Goal: Use online tool/utility: Utilize a website feature to perform a specific function

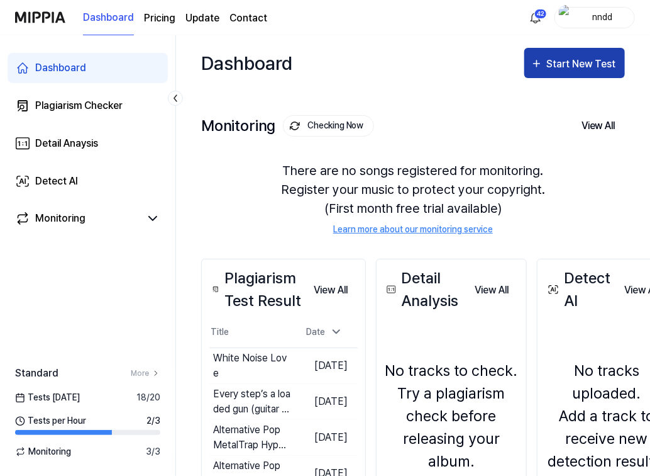
click at [541, 62] on icon "button" at bounding box center [537, 63] width 13 height 15
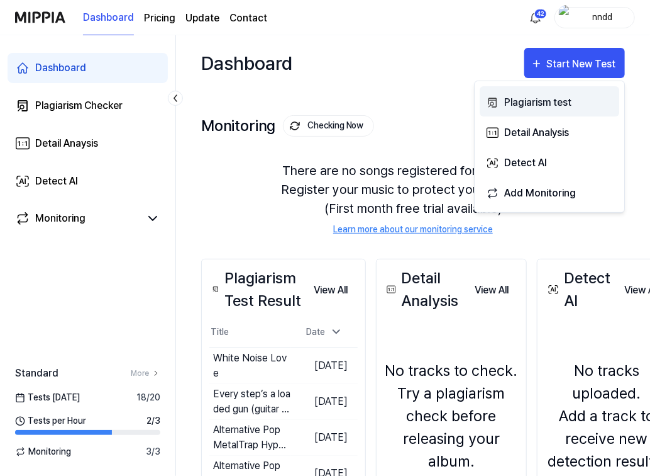
click at [503, 106] on button "Plagiarism test" at bounding box center [550, 101] width 140 height 30
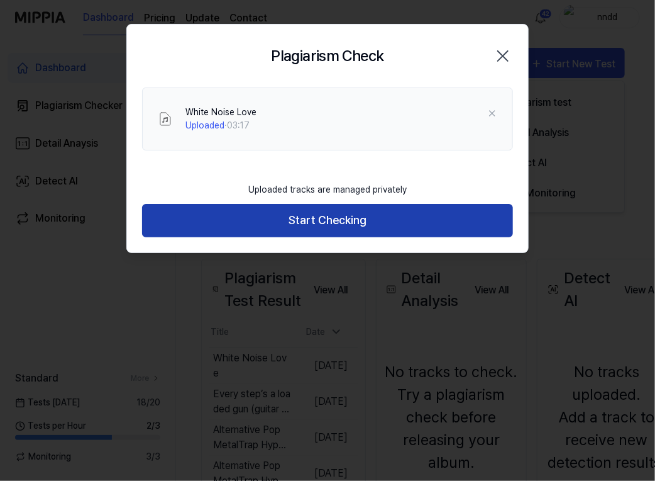
click at [338, 228] on button "Start Checking" at bounding box center [327, 220] width 371 height 33
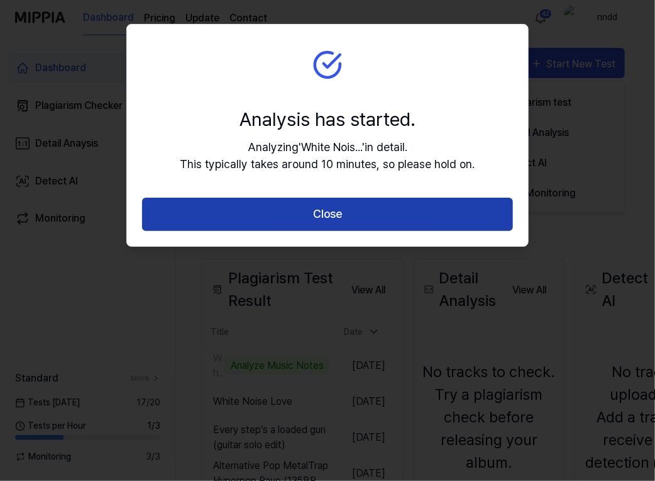
click at [350, 219] on button "Close" at bounding box center [327, 214] width 371 height 33
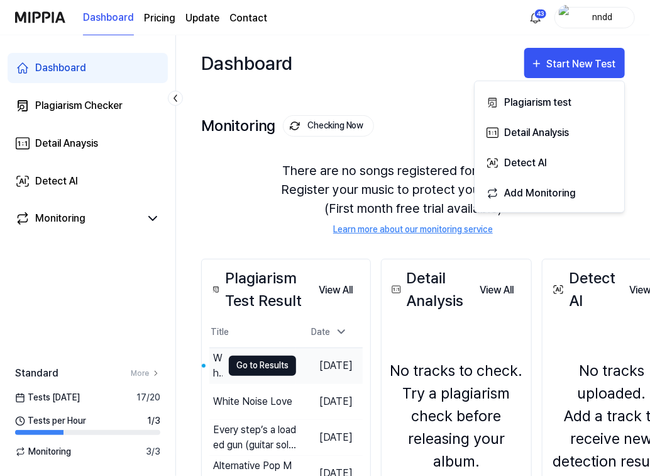
click at [269, 358] on button "Go to Results" at bounding box center [262, 365] width 67 height 20
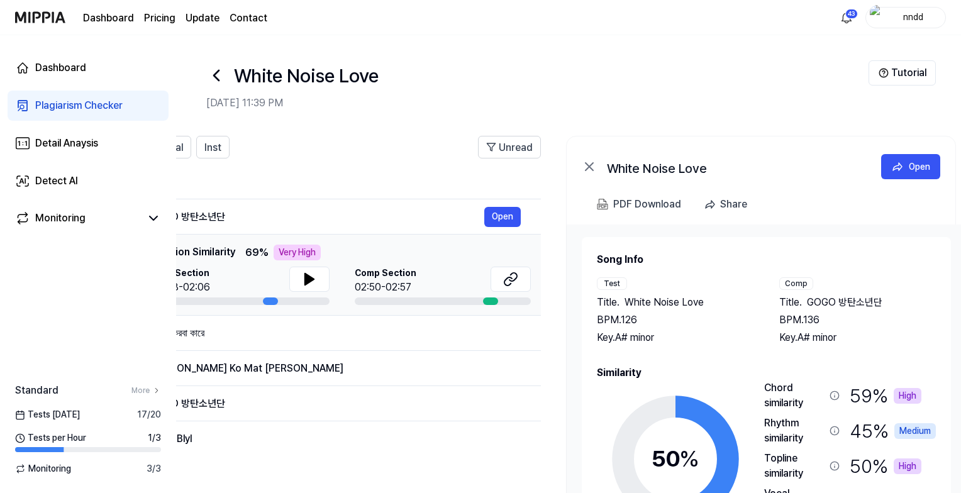
scroll to position [38, 0]
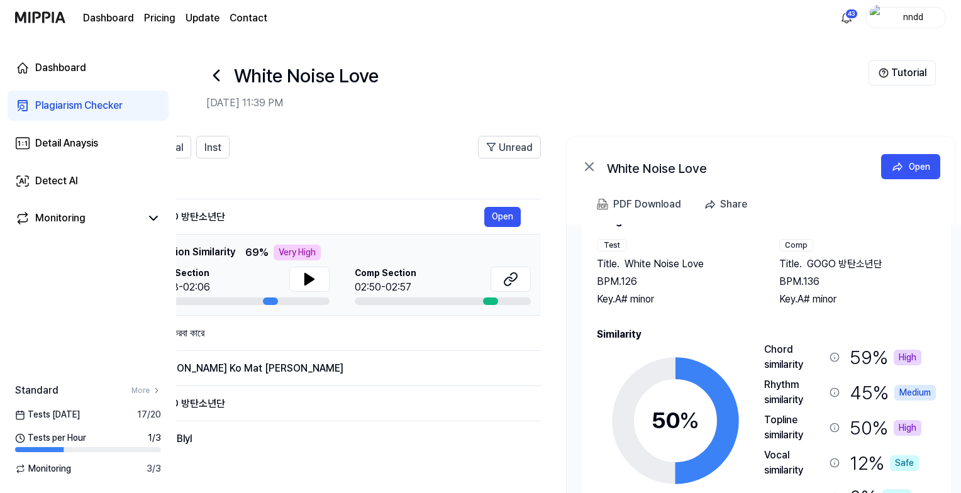
click at [833, 355] on icon at bounding box center [835, 357] width 10 height 10
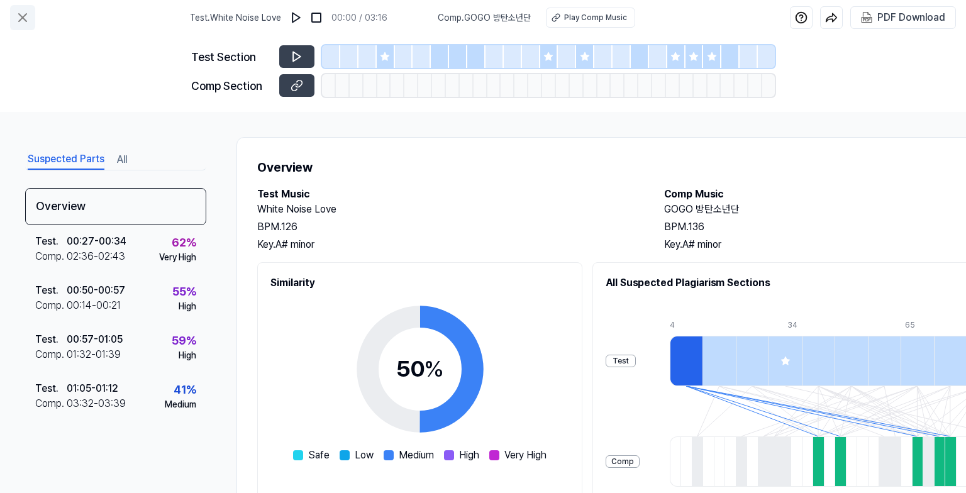
click at [22, 14] on icon at bounding box center [22, 17] width 15 height 15
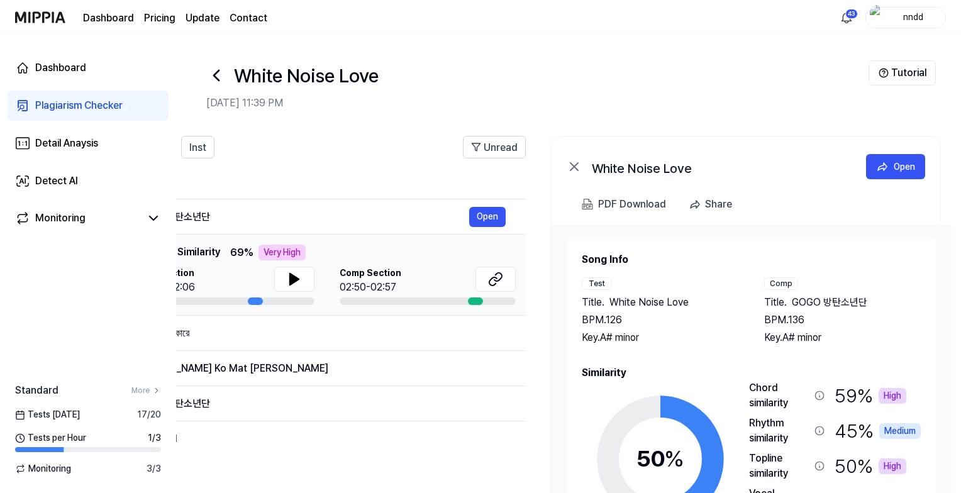
scroll to position [0, 229]
